Goal: Transaction & Acquisition: Purchase product/service

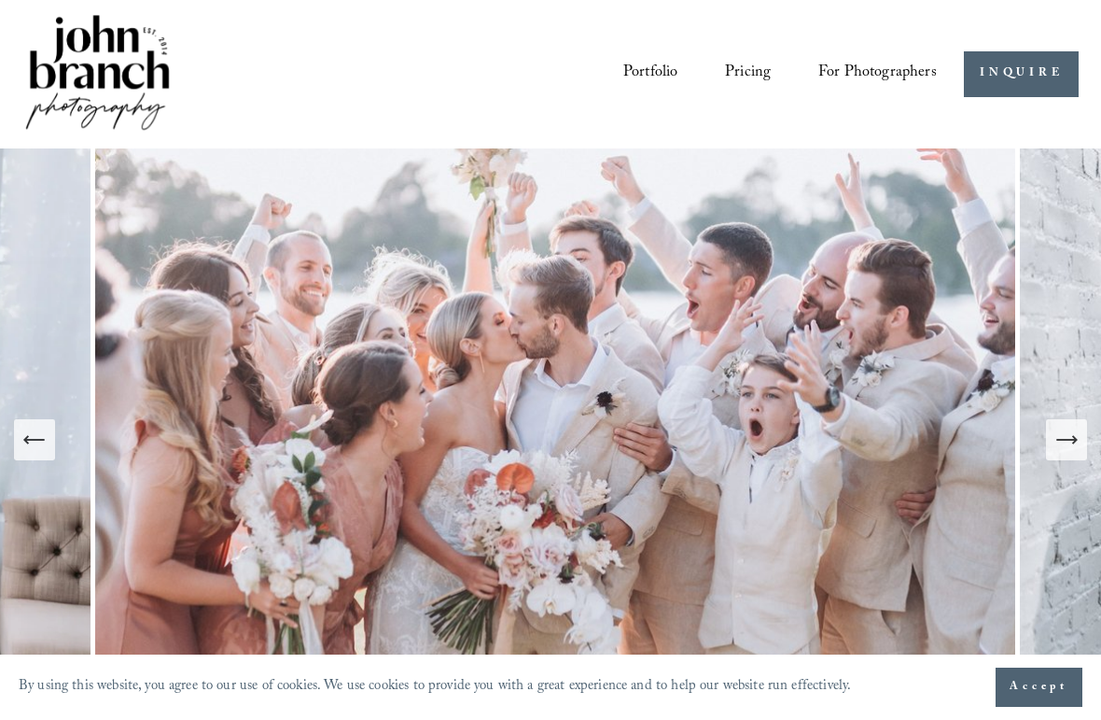
click at [1067, 453] on icon "Next Slide" at bounding box center [1067, 440] width 26 height 26
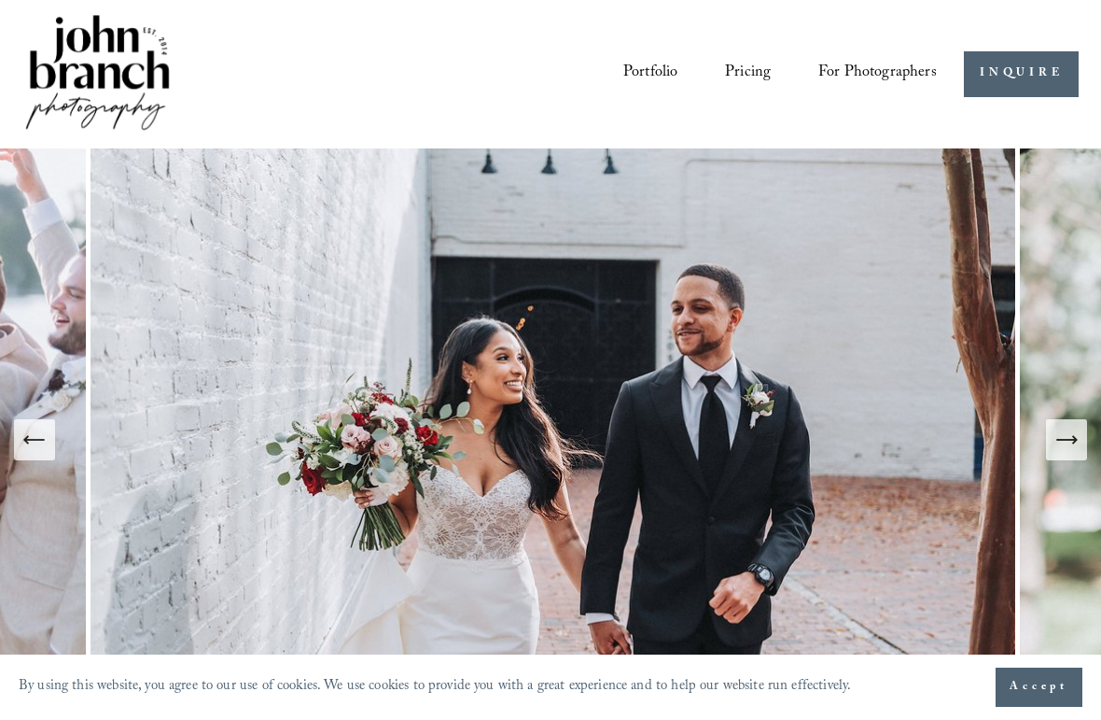
click at [1069, 450] on icon "Next Slide" at bounding box center [1067, 440] width 26 height 26
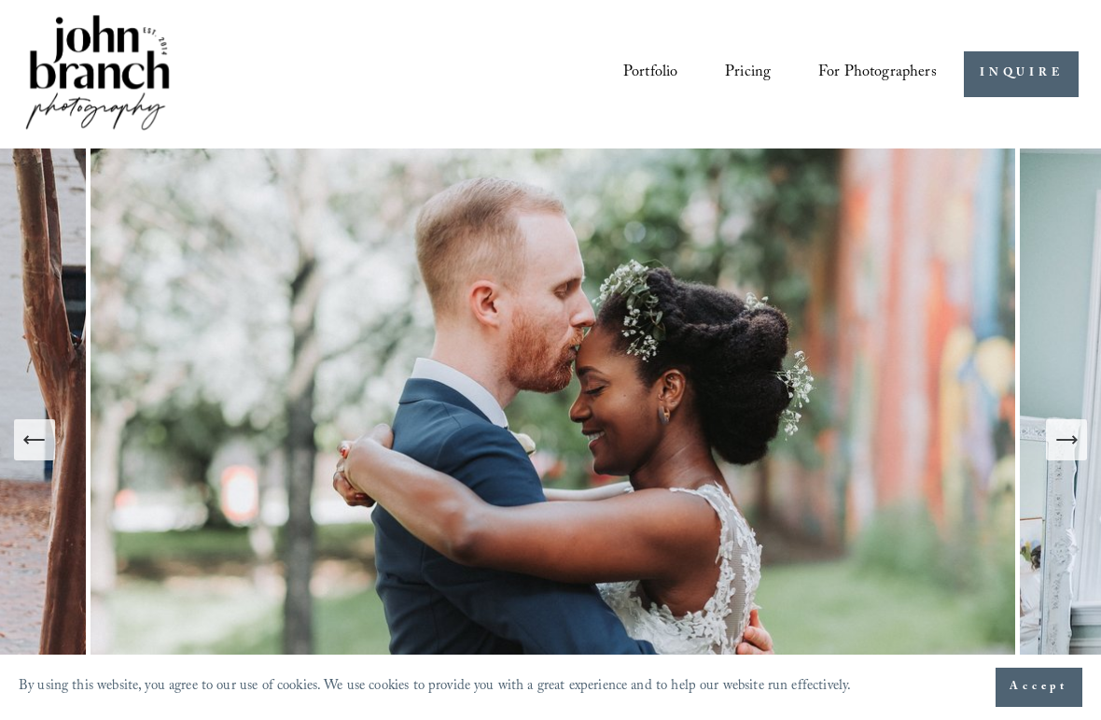
click at [1054, 440] on button "Next Slide" at bounding box center [1066, 439] width 41 height 41
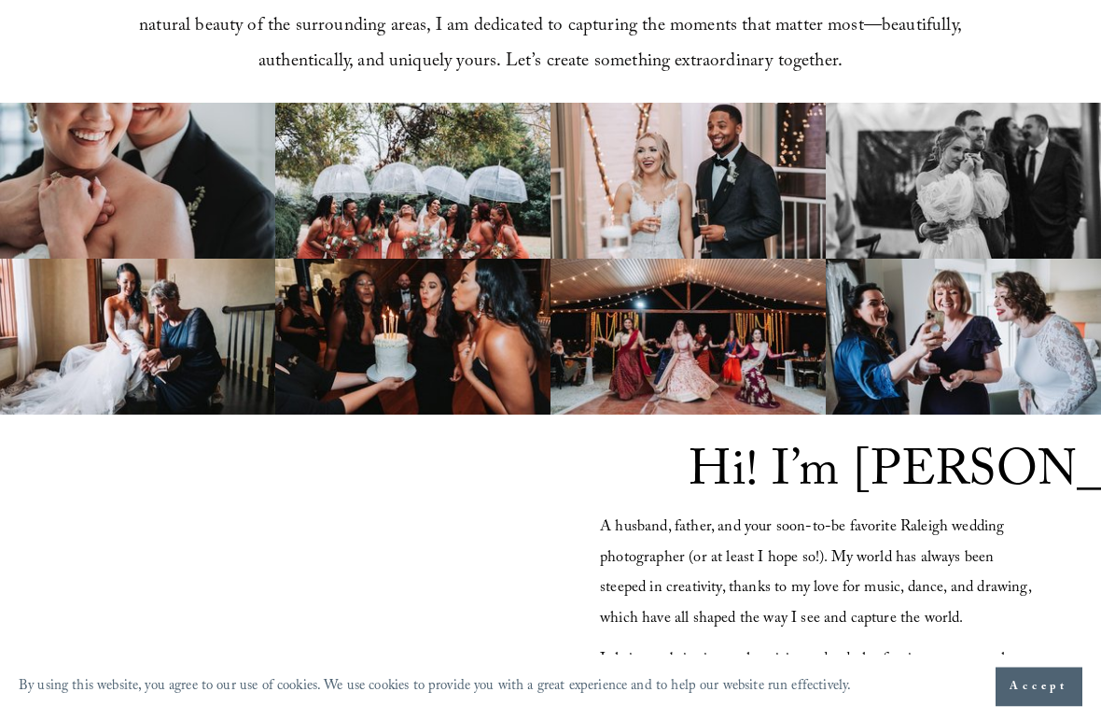
scroll to position [1093, 0]
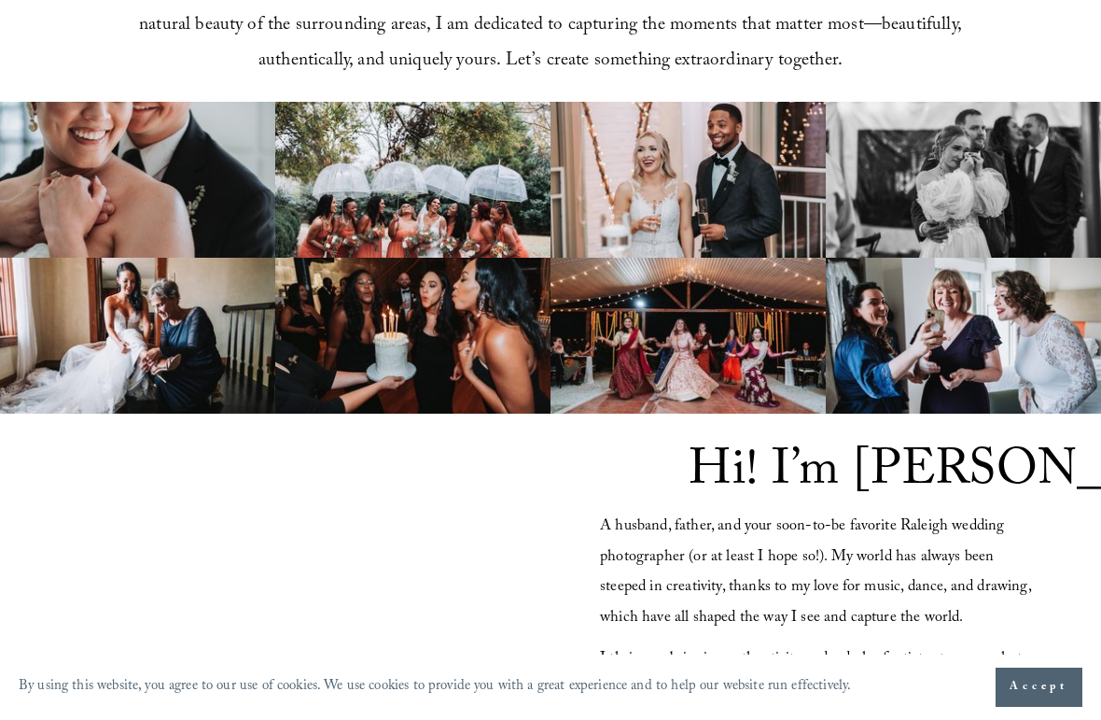
click at [1060, 685] on span "Accept" at bounding box center [1039, 687] width 59 height 19
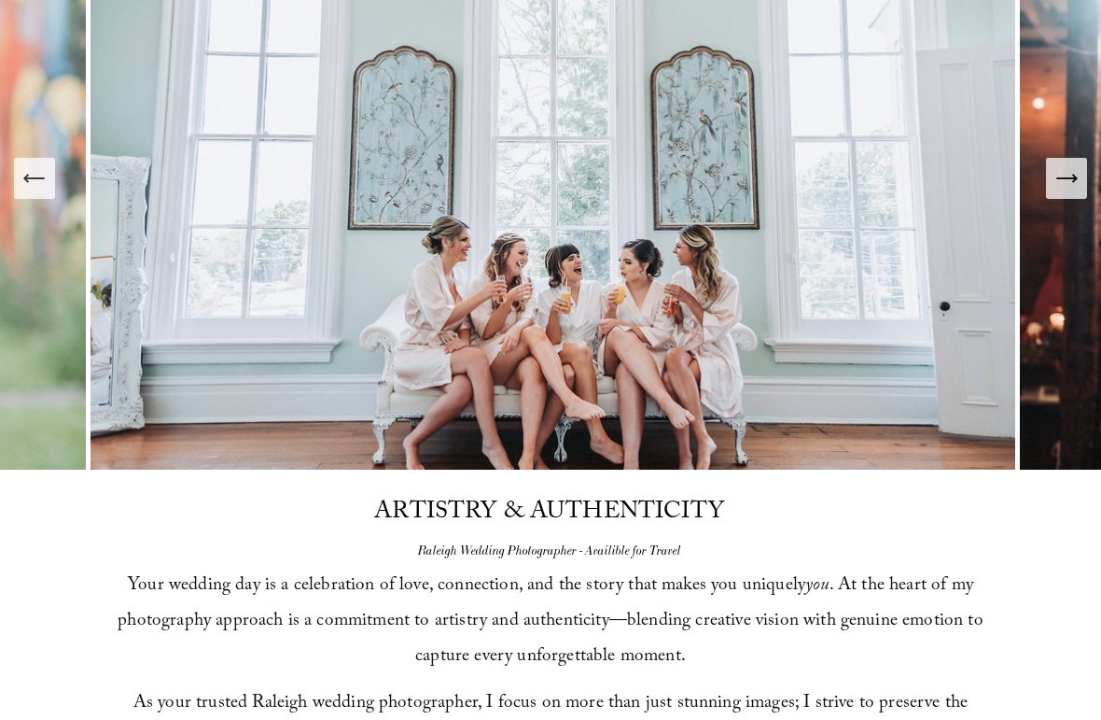
scroll to position [0, 0]
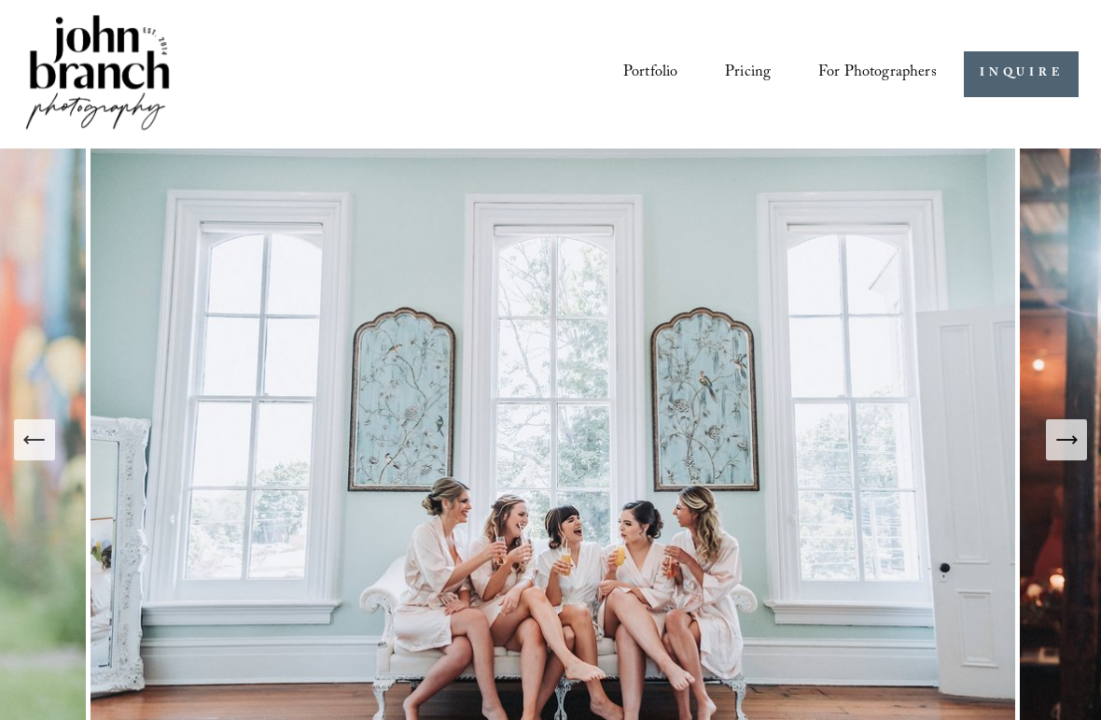
click at [751, 65] on link "Pricing" at bounding box center [748, 74] width 46 height 34
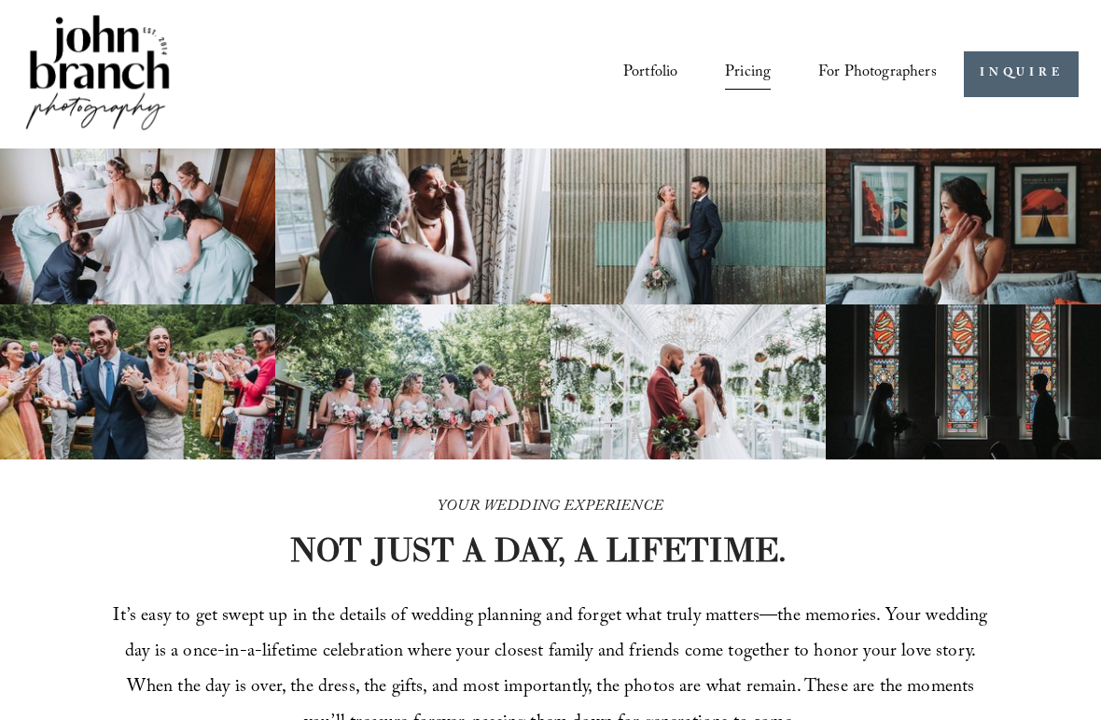
click at [0, 0] on span "Presets" at bounding box center [0, 0] width 0 height 0
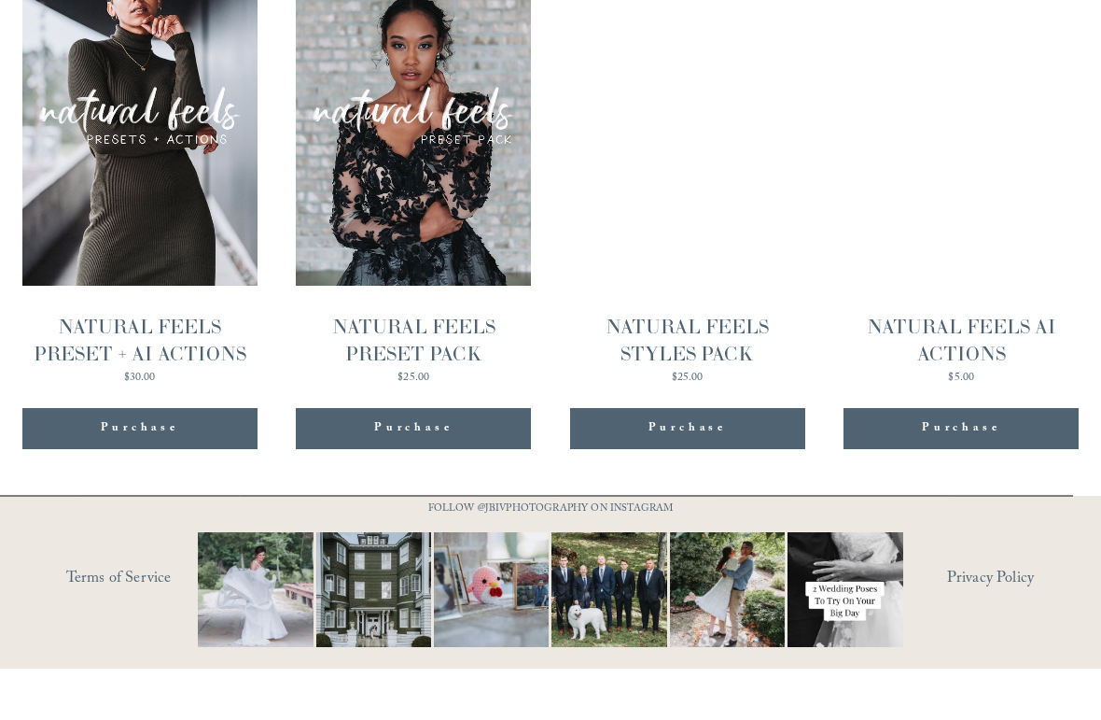
scroll to position [1792, 0]
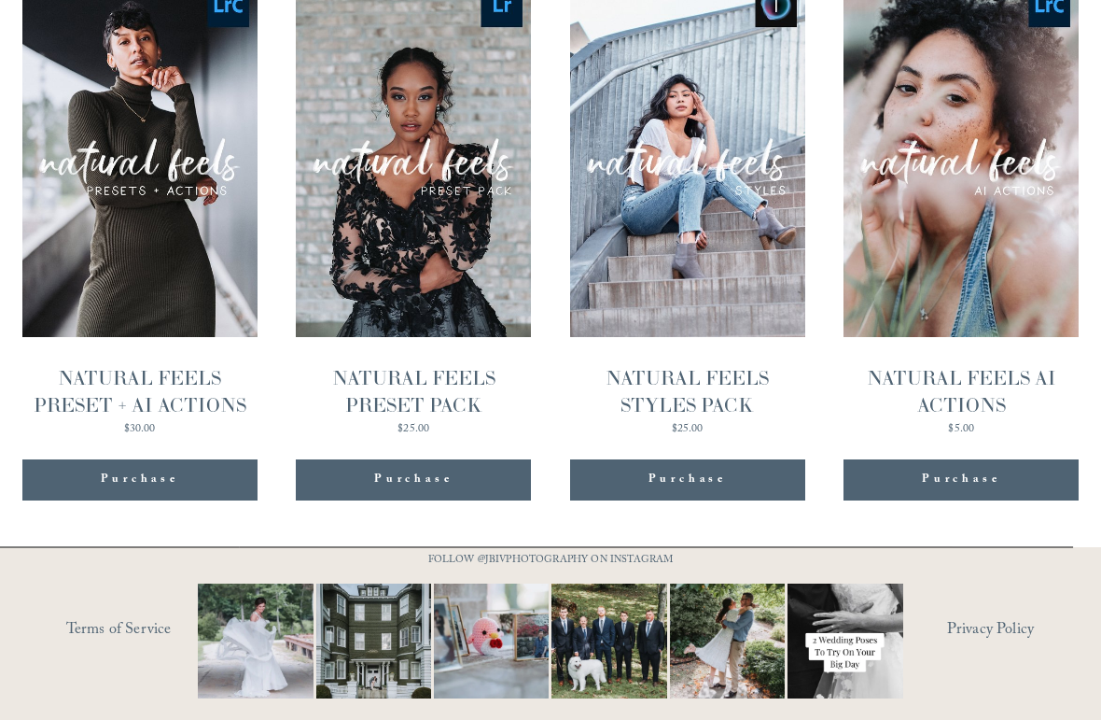
click at [985, 365] on div "NATURAL FEELS AI ACTIONS" at bounding box center [961, 391] width 235 height 53
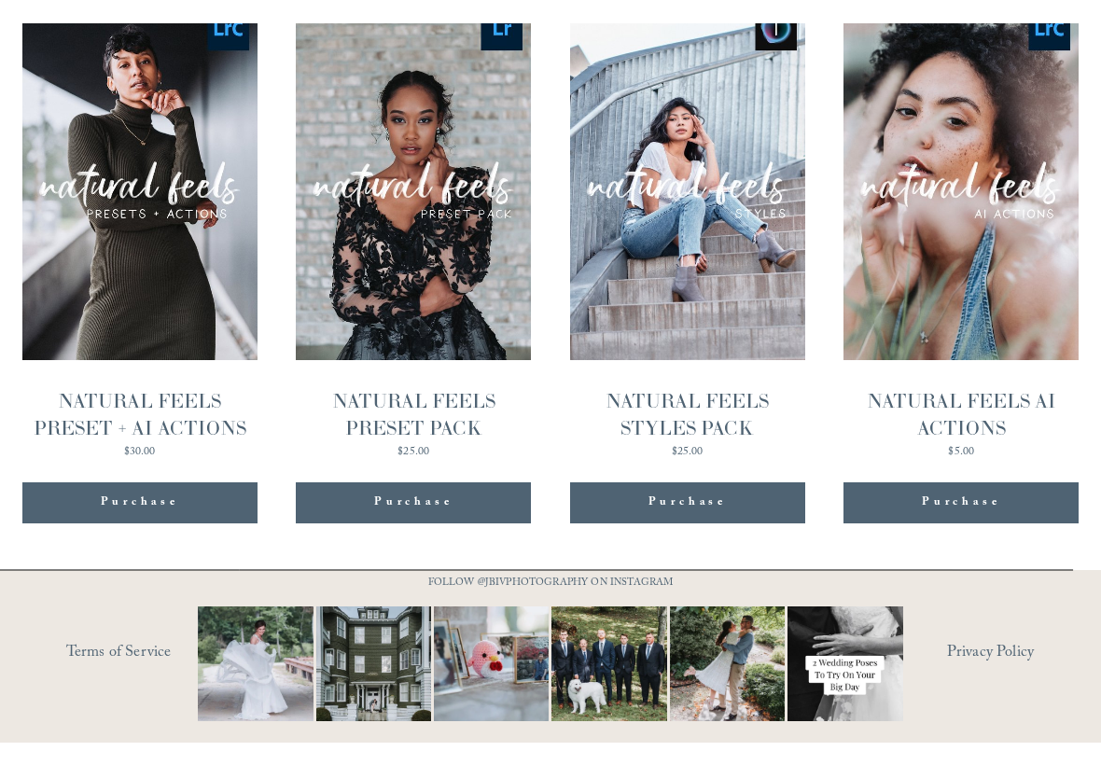
scroll to position [1751, 0]
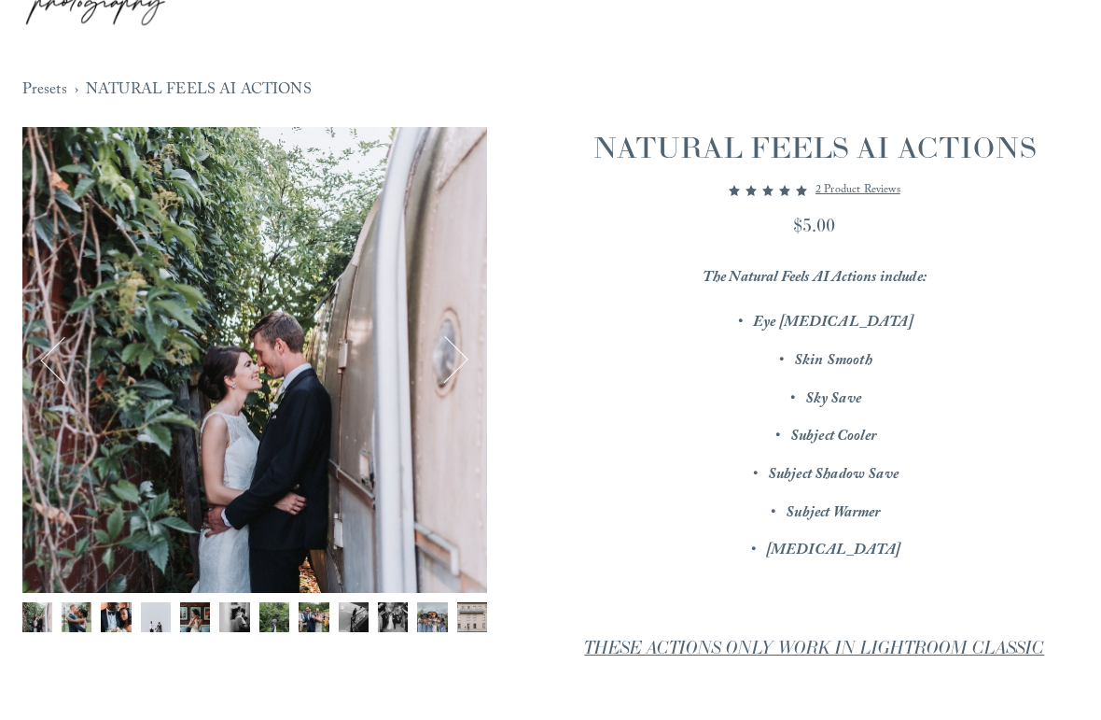
scroll to position [105, 0]
click at [461, 360] on button "Next" at bounding box center [444, 359] width 51 height 51
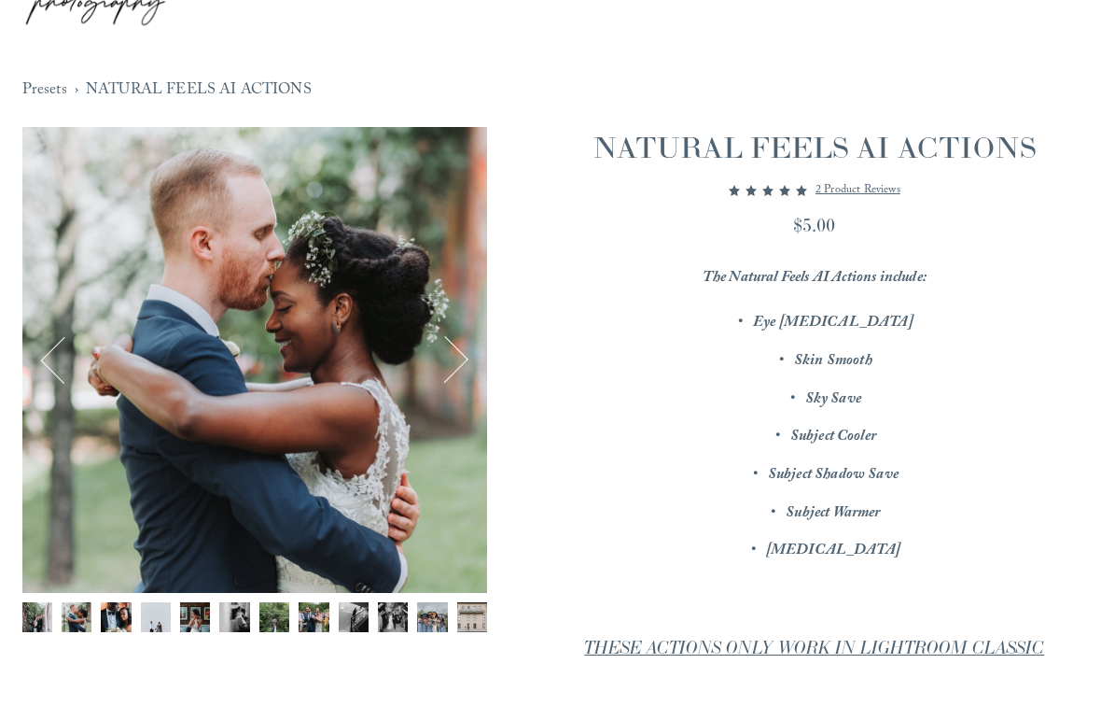
click at [469, 363] on button "Next" at bounding box center [444, 359] width 51 height 51
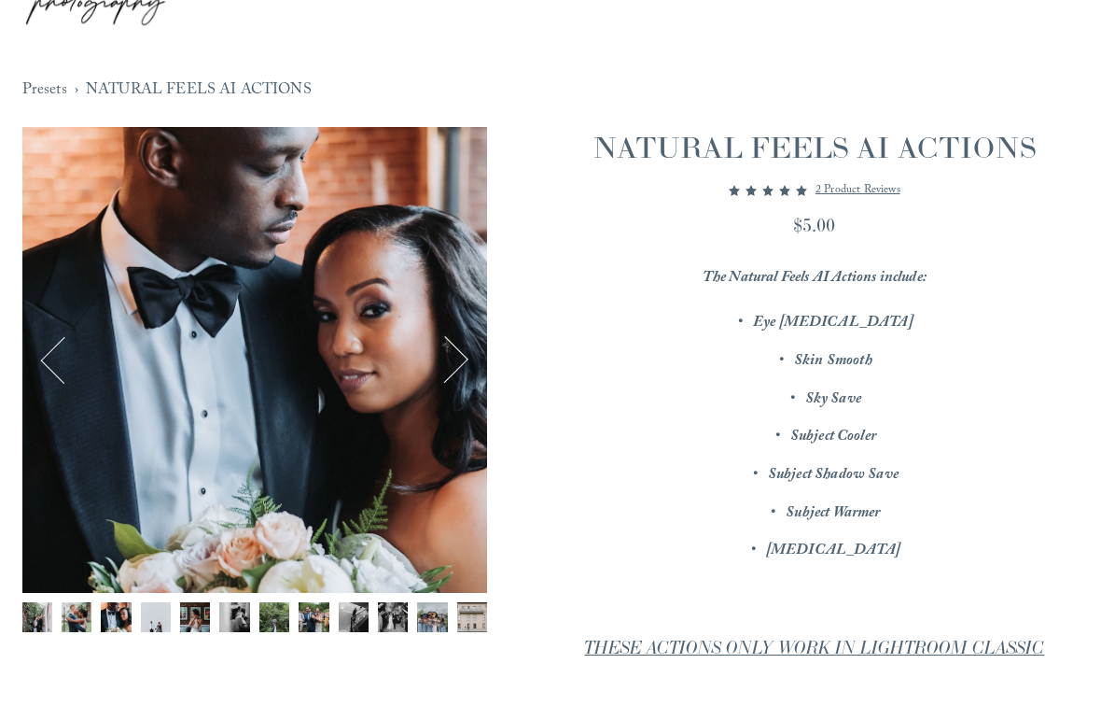
click at [468, 357] on button "Next" at bounding box center [444, 359] width 51 height 51
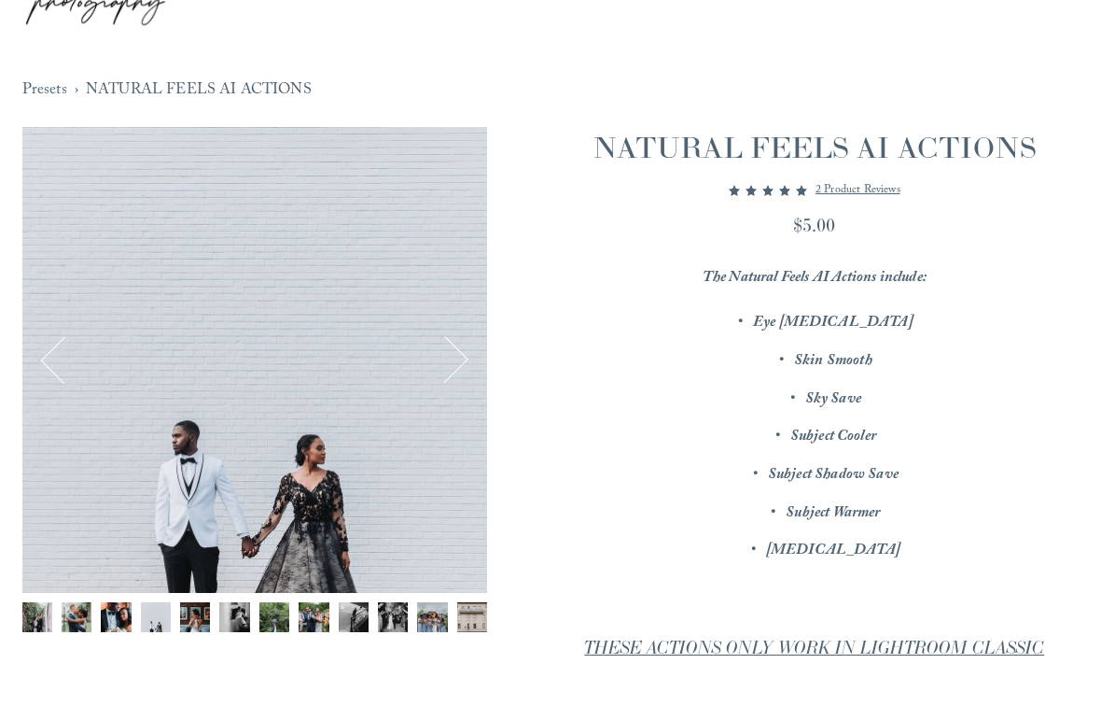
click at [439, 346] on button "Next" at bounding box center [444, 359] width 51 height 51
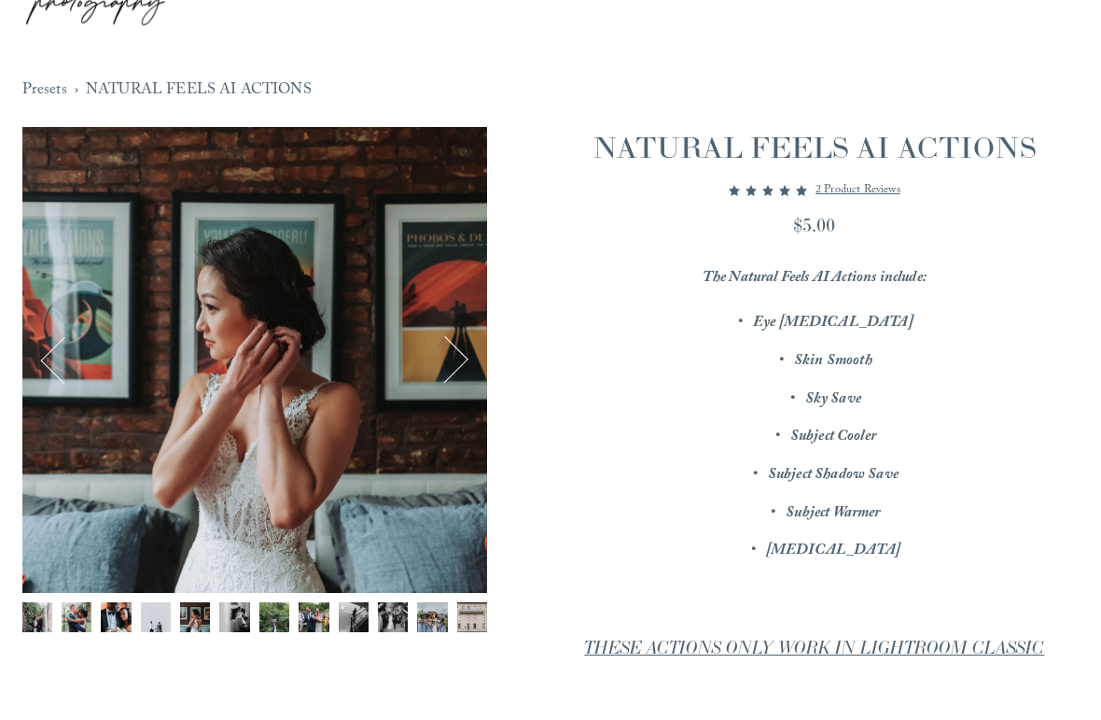
click at [474, 350] on div "Image 5 of 12" at bounding box center [254, 359] width 465 height 465
click at [469, 366] on button "Next" at bounding box center [444, 359] width 51 height 51
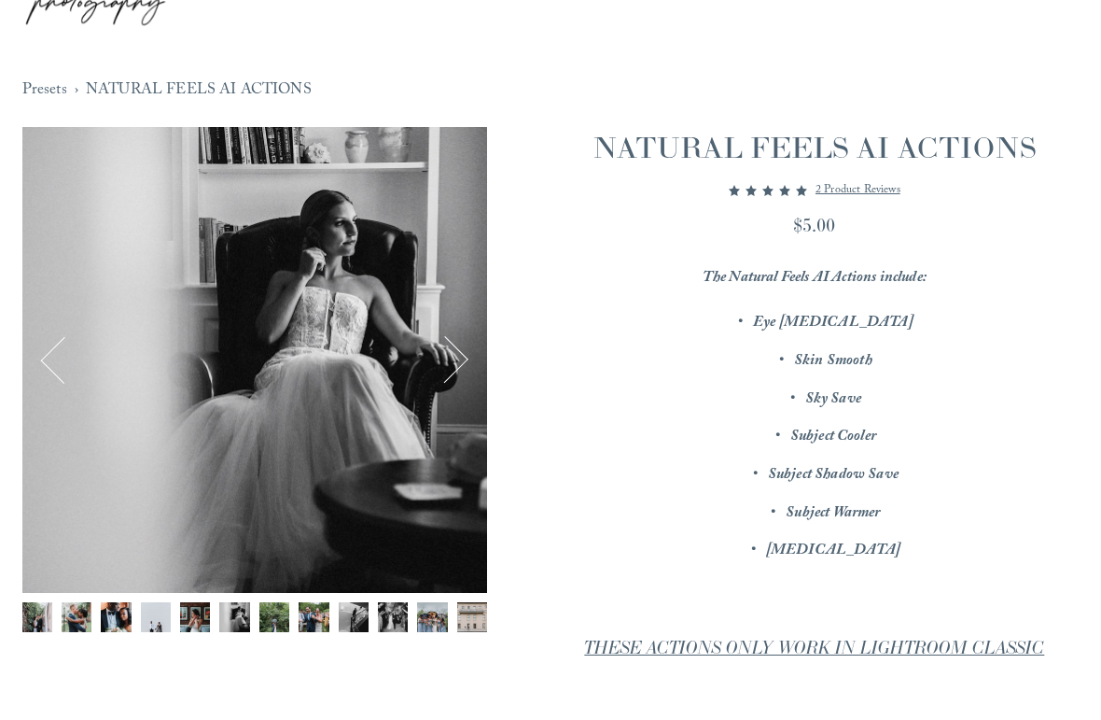
click at [453, 365] on button "Next" at bounding box center [444, 359] width 51 height 51
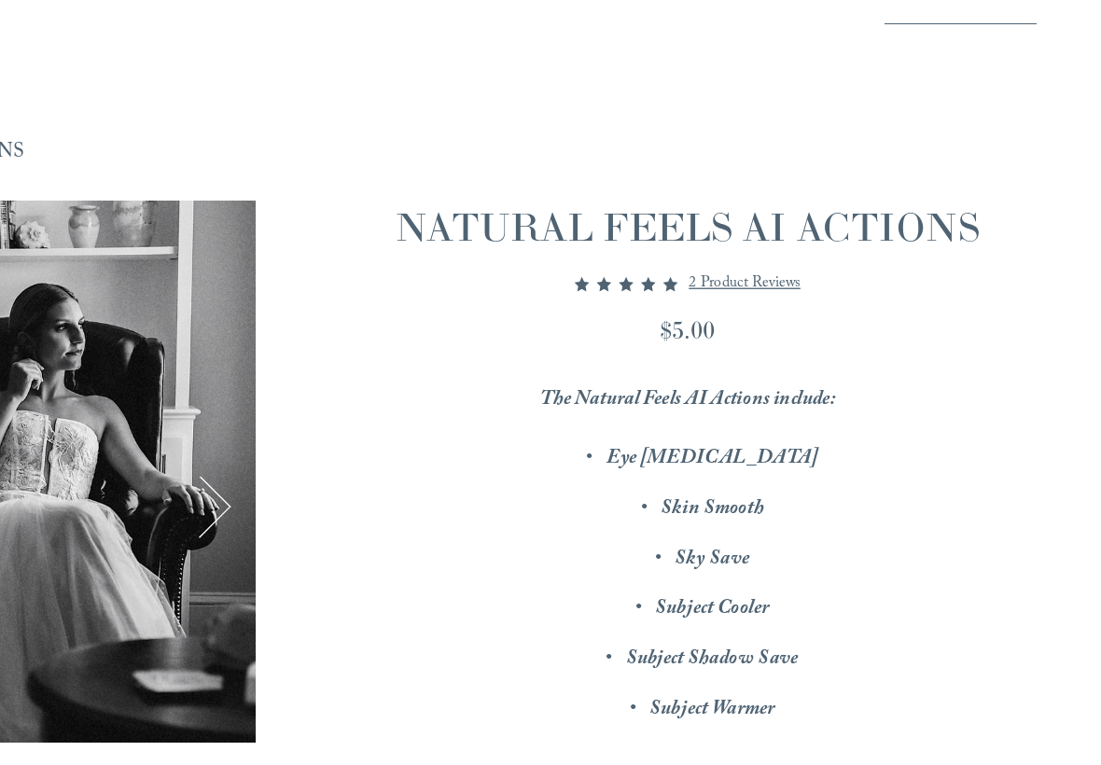
scroll to position [0, 0]
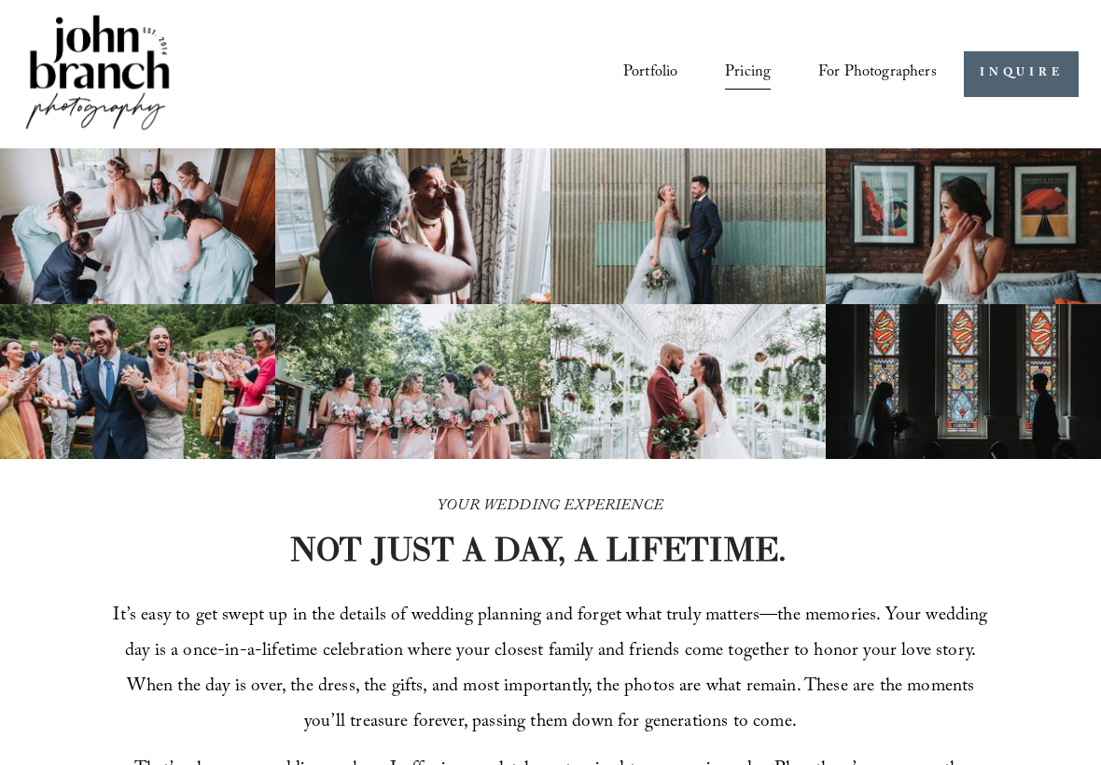
scroll to position [14, 0]
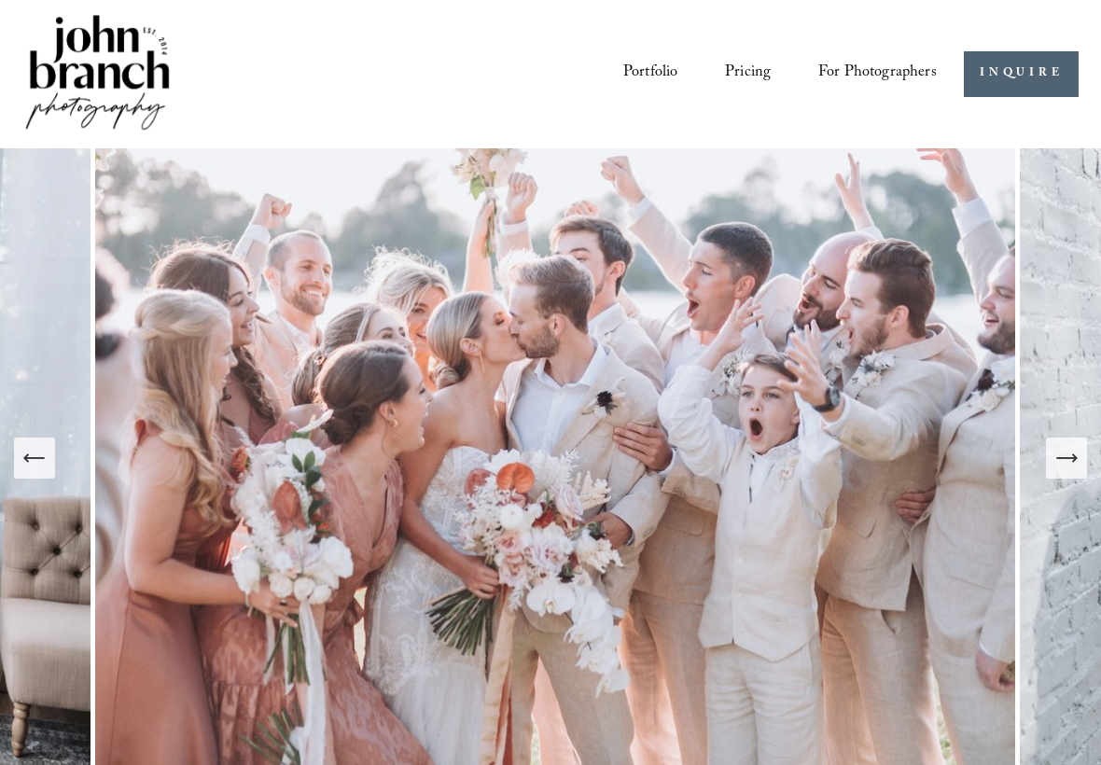
scroll to position [19, 0]
